Goal: Navigation & Orientation: Find specific page/section

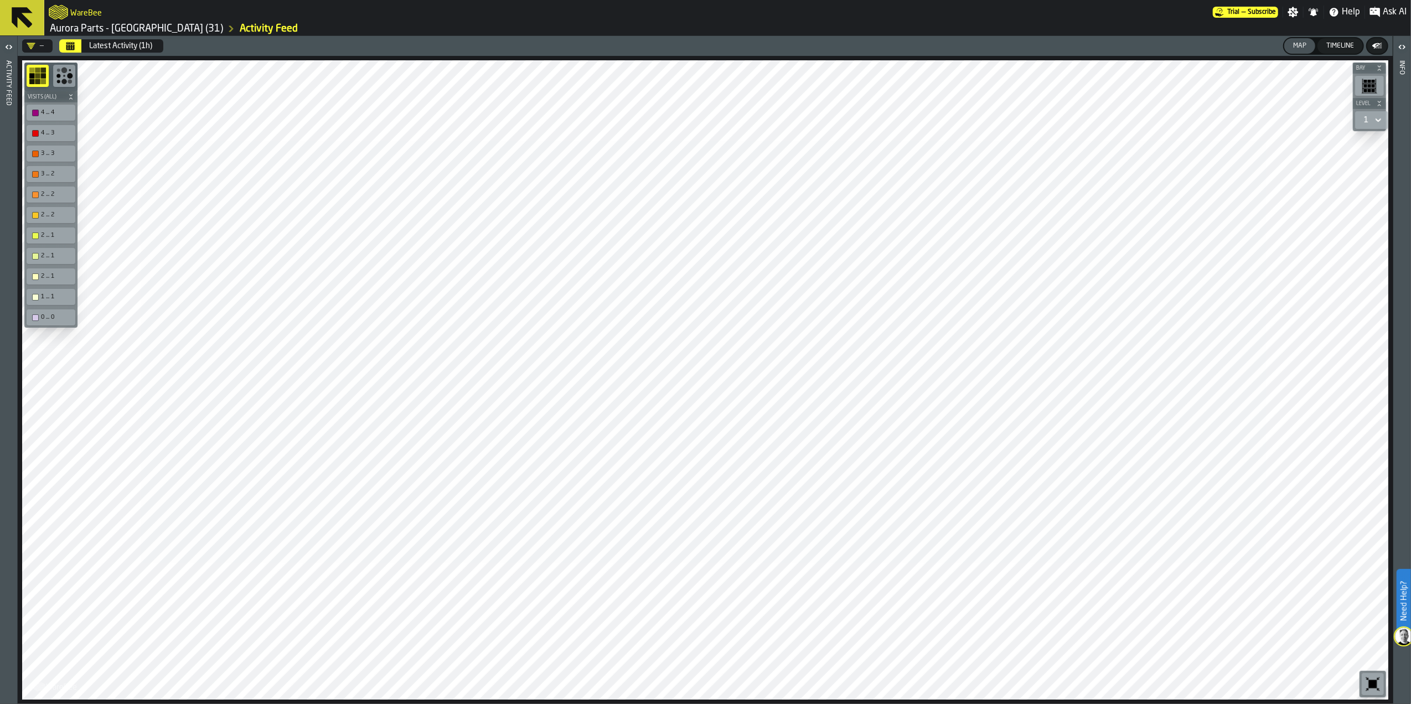
click at [680, 34] on ol "Aurora Parts - [GEOGRAPHIC_DATA] (31) Activity Feed" at bounding box center [388, 28] width 679 height 13
click at [35, 22] on button at bounding box center [22, 17] width 44 height 35
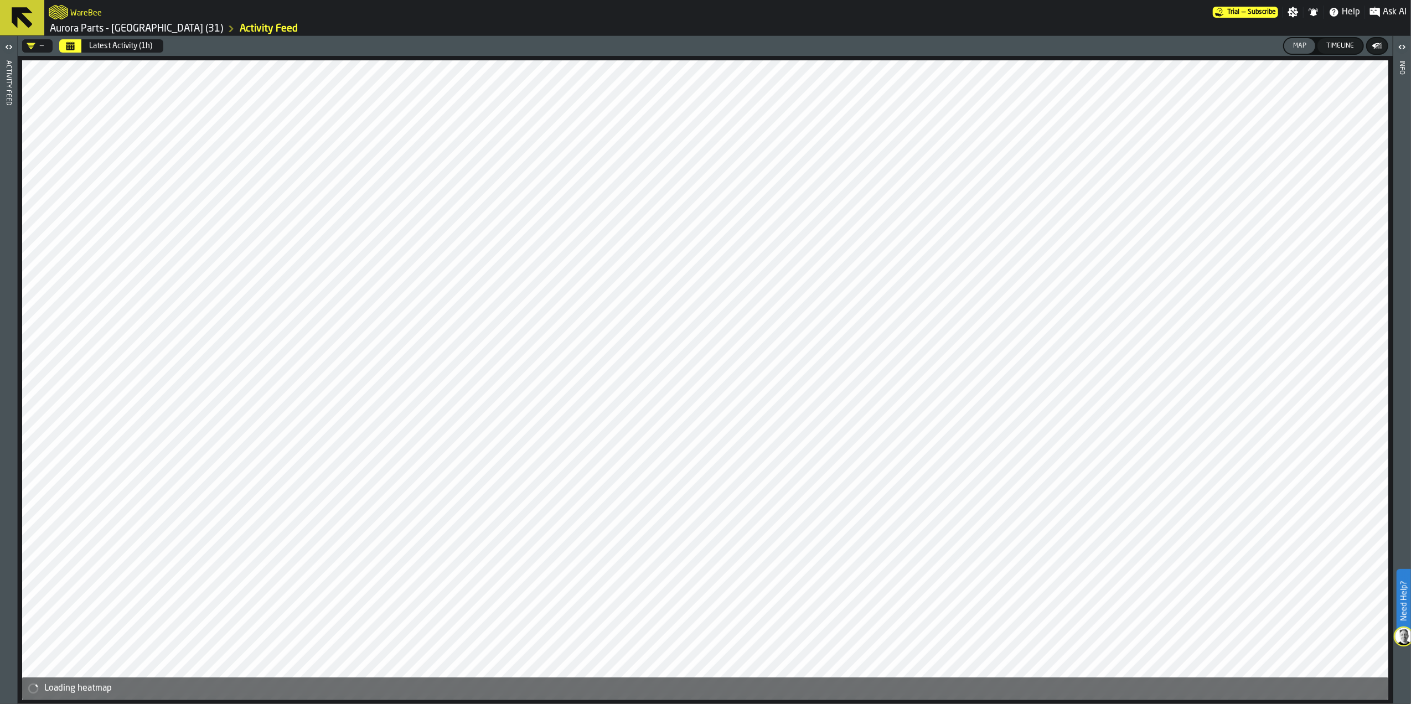
click at [14, 21] on icon at bounding box center [22, 17] width 21 height 21
